Goal: Transaction & Acquisition: Book appointment/travel/reservation

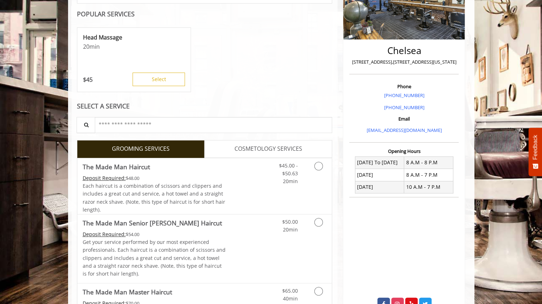
scroll to position [133, 0]
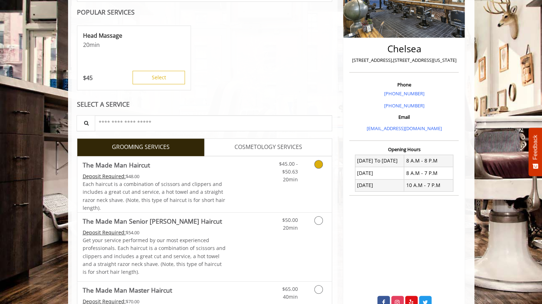
click at [319, 163] on icon "Grooming services" at bounding box center [318, 164] width 9 height 9
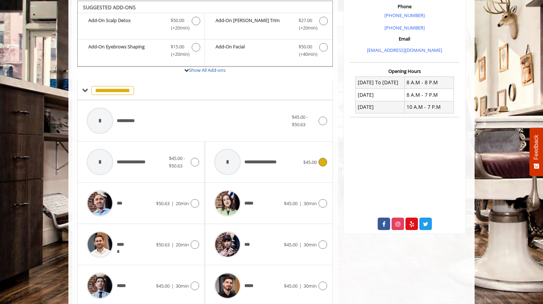
scroll to position [318, 0]
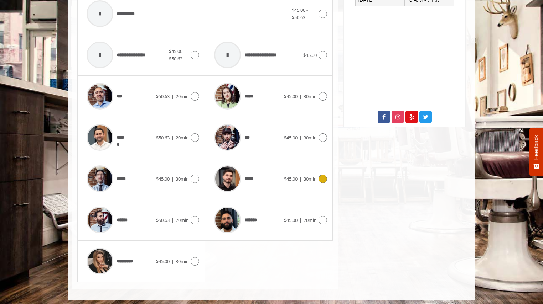
click at [323, 175] on icon at bounding box center [322, 179] width 9 height 9
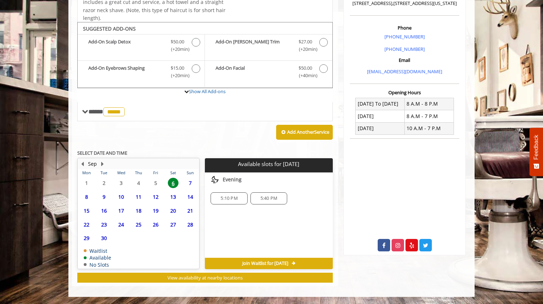
scroll to position [188, 0]
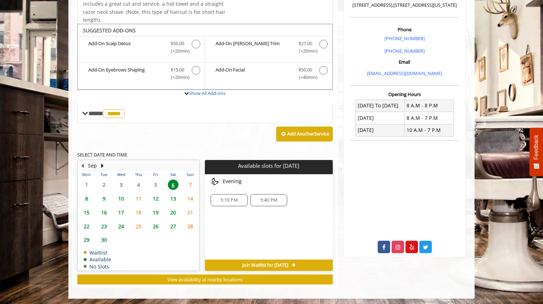
click at [188, 181] on span "7" at bounding box center [190, 185] width 11 height 10
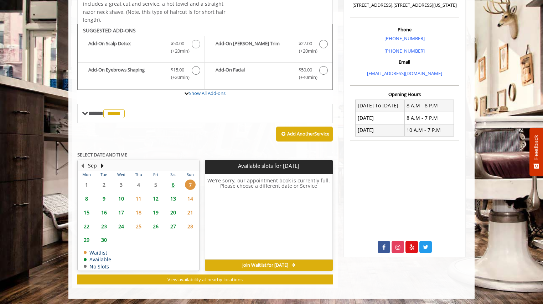
click at [89, 196] on span "8" at bounding box center [86, 199] width 11 height 10
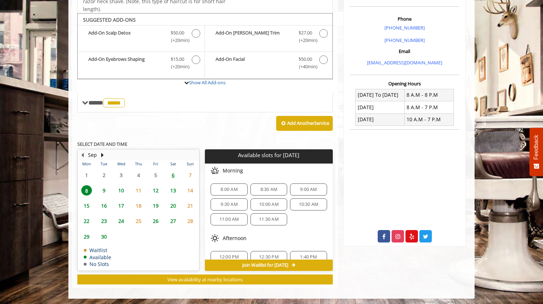
click at [174, 173] on span "6" at bounding box center [173, 175] width 11 height 10
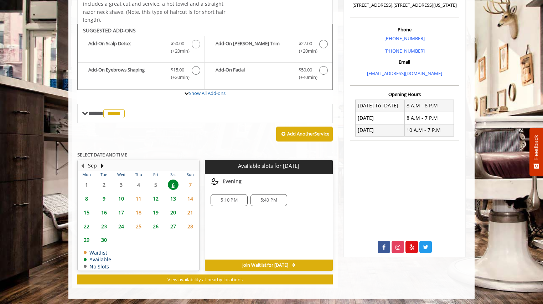
scroll to position [0, 0]
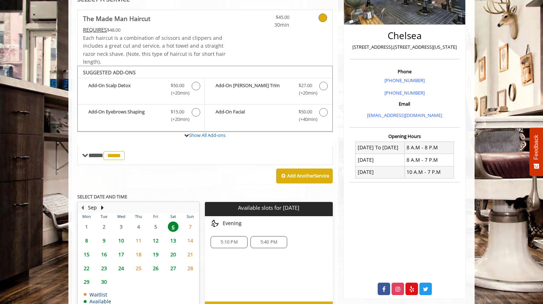
click at [89, 236] on span "8" at bounding box center [86, 241] width 11 height 10
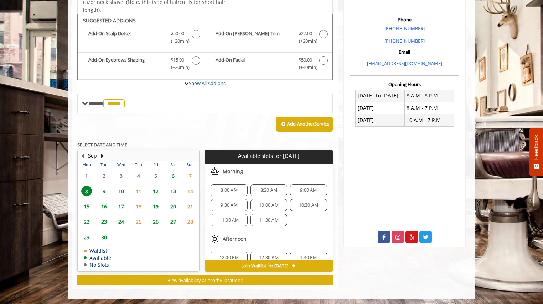
click at [176, 172] on span "6" at bounding box center [173, 176] width 11 height 10
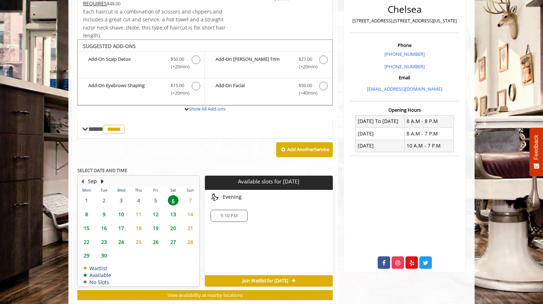
scroll to position [188, 0]
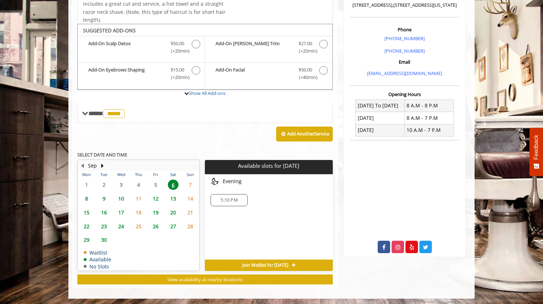
click at [189, 185] on span "7" at bounding box center [190, 185] width 11 height 10
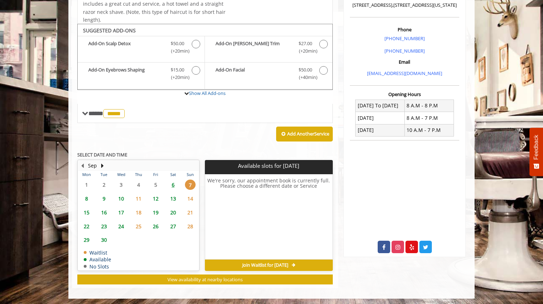
click at [175, 183] on span "6" at bounding box center [173, 185] width 11 height 10
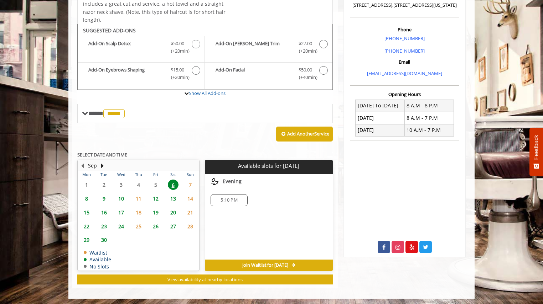
click at [85, 196] on span "8" at bounding box center [86, 199] width 11 height 10
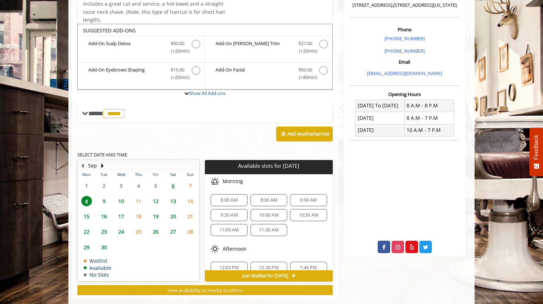
scroll to position [199, 0]
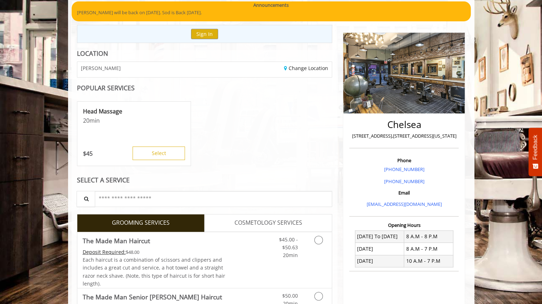
scroll to position [79, 0]
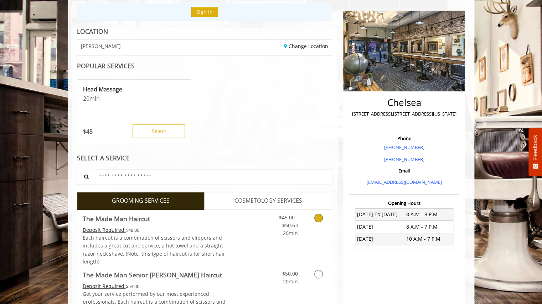
click at [317, 218] on icon "Grooming services" at bounding box center [318, 218] width 9 height 9
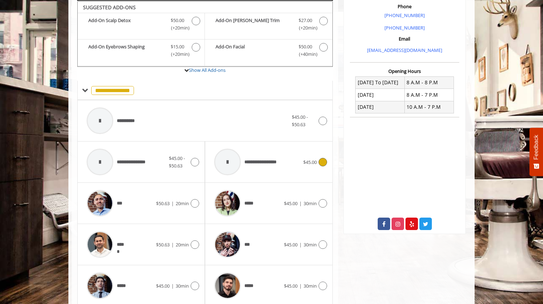
scroll to position [318, 0]
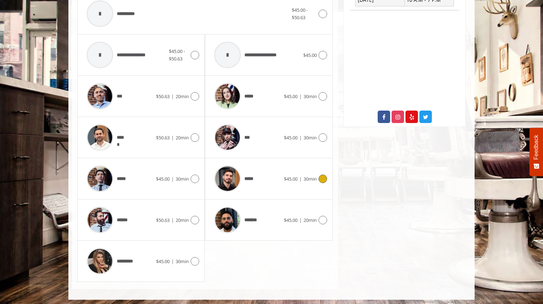
click at [327, 177] on div "***** $45.00 | 30min" at bounding box center [268, 178] width 127 height 41
click at [322, 177] on icon at bounding box center [322, 179] width 9 height 9
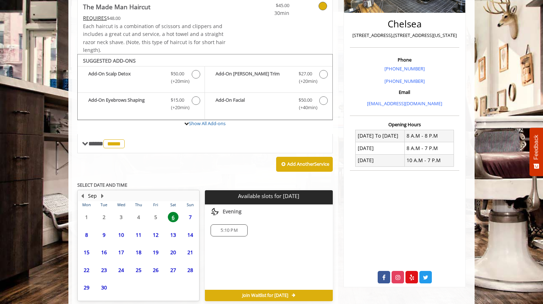
scroll to position [188, 0]
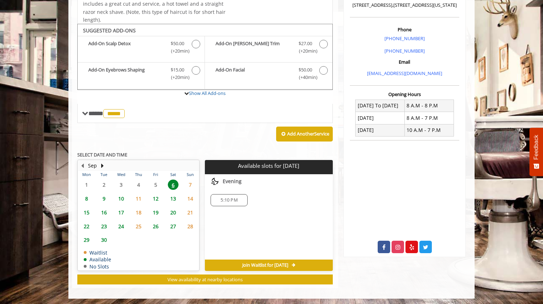
click at [234, 198] on span "5:10 PM" at bounding box center [228, 201] width 17 height 6
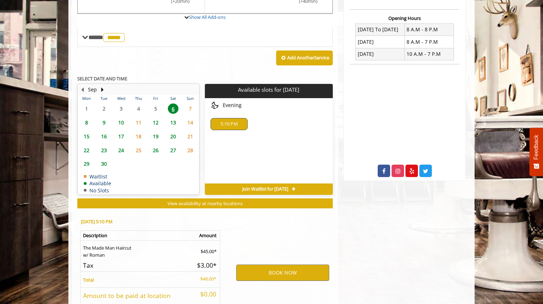
scroll to position [316, 0]
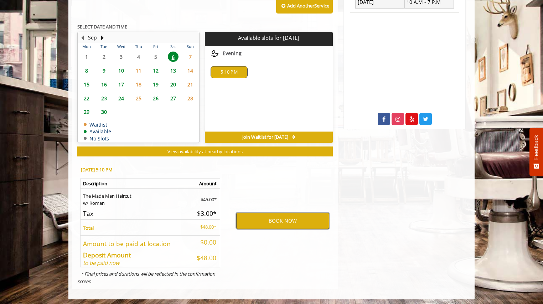
click at [265, 218] on button "BOOK NOW" at bounding box center [282, 221] width 93 height 16
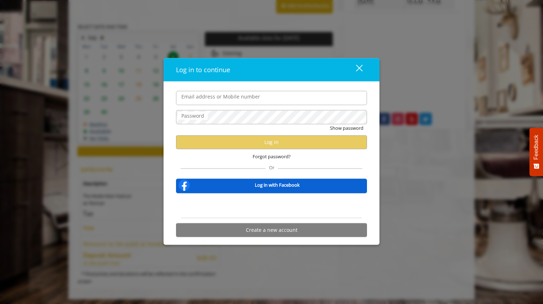
click at [256, 99] on label "Email address or Mobile number" at bounding box center [221, 97] width 86 height 8
click at [256, 99] on input "Email address or Mobile number" at bounding box center [271, 98] width 191 height 14
type input "**********"
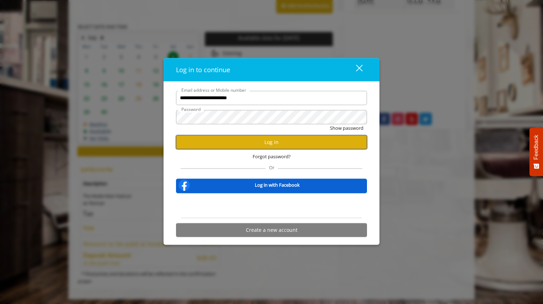
click at [268, 138] on button "Log in" at bounding box center [271, 142] width 191 height 14
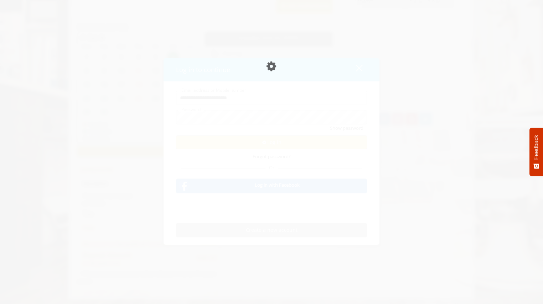
scroll to position [291, 0]
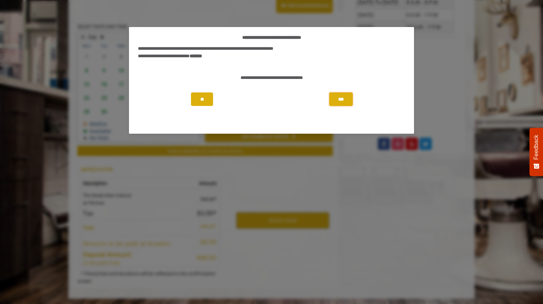
click at [339, 98] on button "***" at bounding box center [341, 100] width 24 height 14
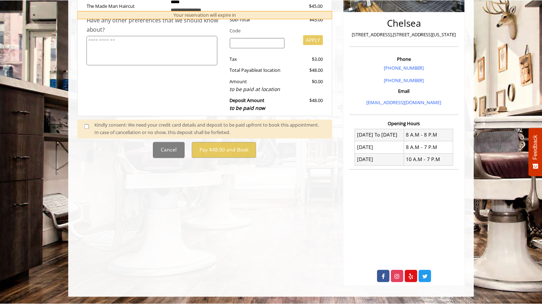
scroll to position [0, 0]
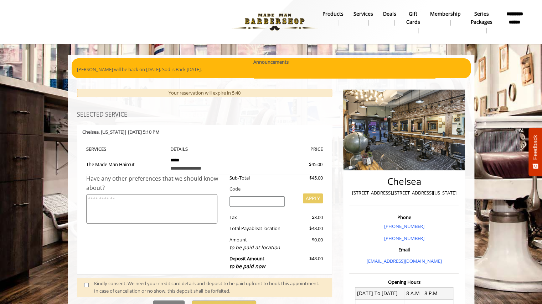
drag, startPoint x: 127, startPoint y: 131, endPoint x: 193, endPoint y: 128, distance: 66.7
click at [193, 128] on div "Chelsea , New York | Sat, Sep 06 2025 5:10 PM" at bounding box center [204, 132] width 255 height 15
click at [189, 132] on div "Chelsea , New York | Sat, Sep 06 2025 5:10 PM" at bounding box center [204, 132] width 255 height 15
click at [257, 197] on input "search" at bounding box center [256, 202] width 55 height 11
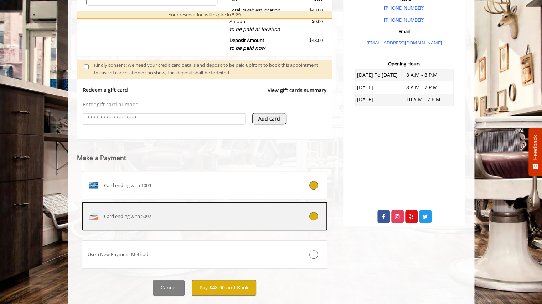
scroll to position [234, 0]
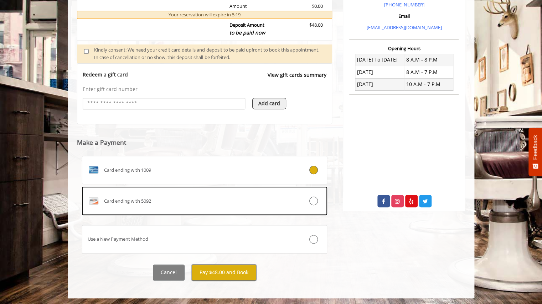
click at [217, 271] on button "Pay $48.00 and Book" at bounding box center [224, 273] width 64 height 16
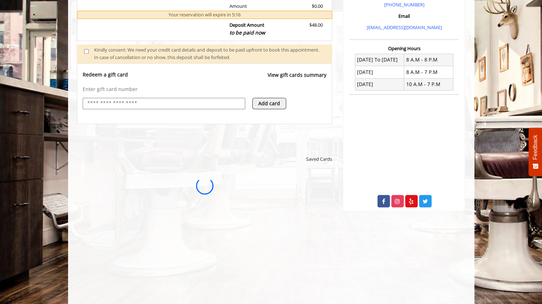
scroll to position [0, 0]
